Goal: Find specific page/section: Find specific page/section

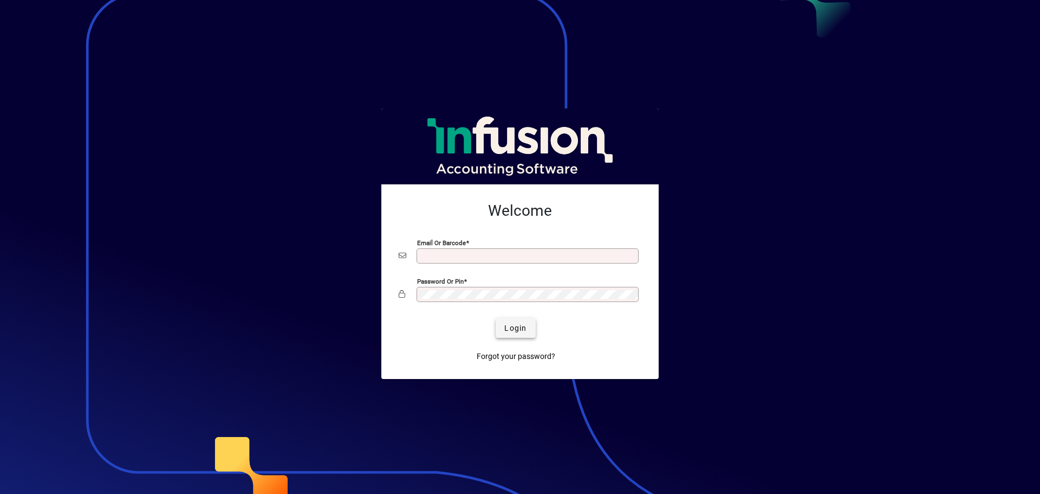
type input "**********"
click at [516, 332] on span "Login" at bounding box center [515, 327] width 22 height 11
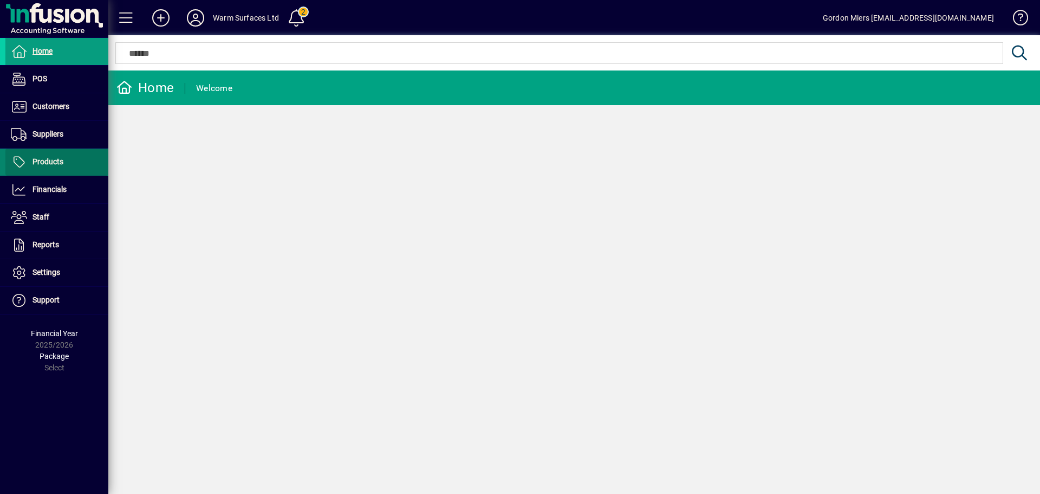
click at [46, 156] on span "Products" at bounding box center [34, 162] width 58 height 13
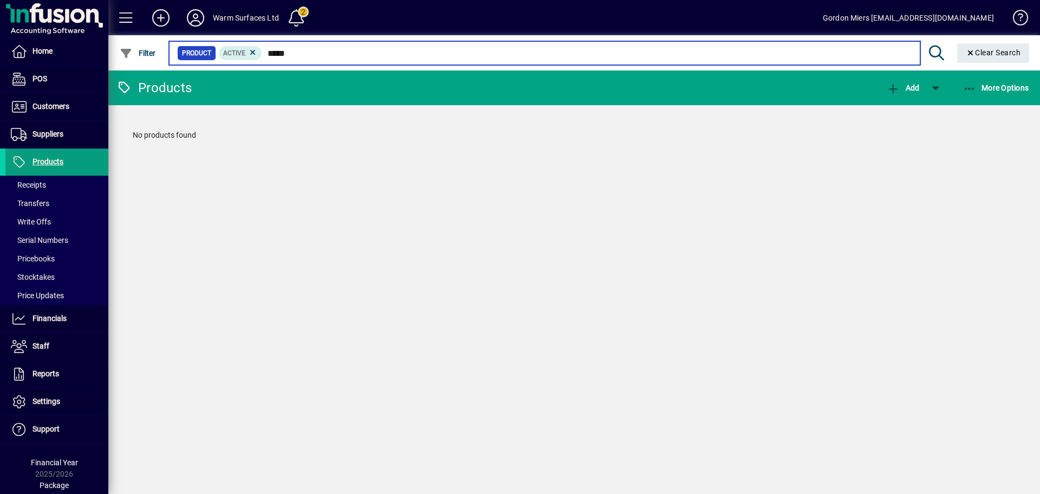
type input "****"
